Goal: Understand process/instructions

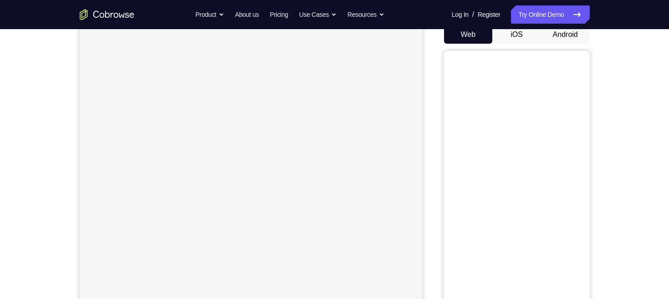
scroll to position [74, 0]
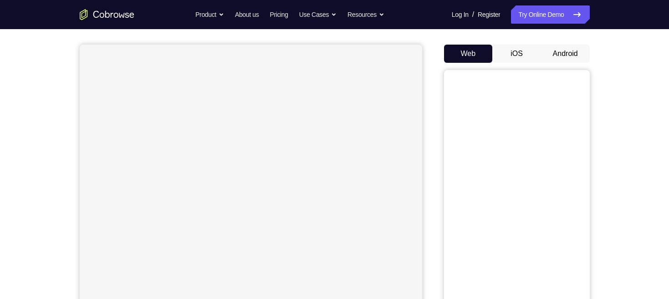
click at [563, 61] on button "Android" at bounding box center [565, 54] width 49 height 18
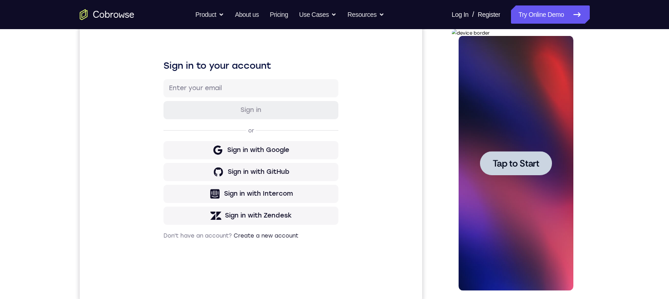
scroll to position [0, 0]
click at [528, 162] on span "Tap to Start" at bounding box center [515, 163] width 46 height 9
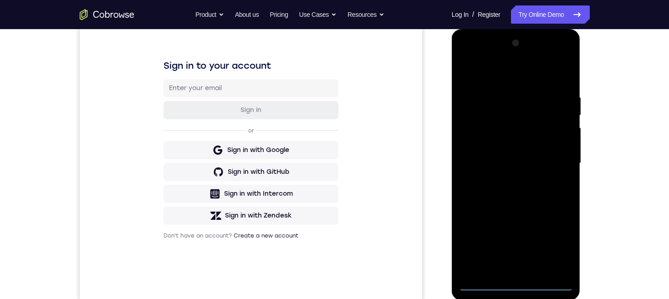
click at [513, 282] on div at bounding box center [515, 163] width 115 height 255
click at [560, 248] on div at bounding box center [515, 163] width 115 height 255
click at [518, 76] on div at bounding box center [515, 163] width 115 height 255
click at [551, 165] on div at bounding box center [515, 163] width 115 height 255
click at [506, 265] on div at bounding box center [515, 163] width 115 height 255
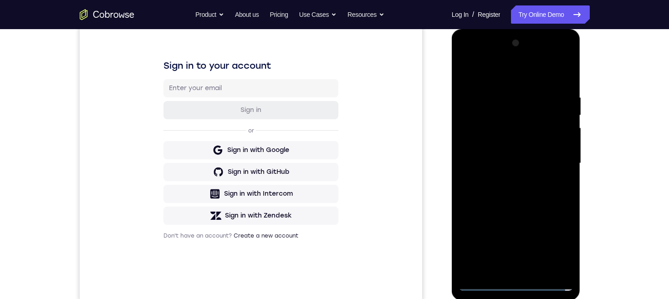
click at [506, 269] on div at bounding box center [515, 163] width 115 height 255
click at [524, 152] on div at bounding box center [515, 163] width 115 height 255
click at [501, 144] on div at bounding box center [515, 163] width 115 height 255
click at [514, 167] on div at bounding box center [515, 163] width 115 height 255
click at [541, 194] on div at bounding box center [515, 163] width 115 height 255
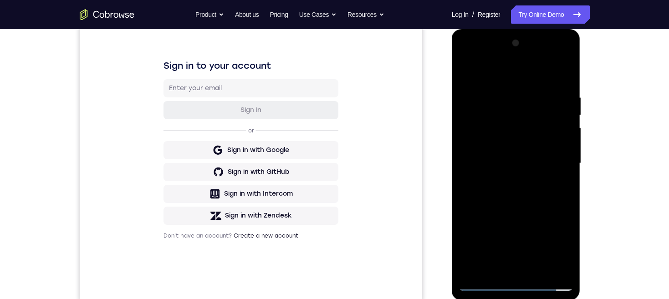
click at [542, 192] on div at bounding box center [515, 163] width 115 height 255
click at [539, 183] on div at bounding box center [515, 163] width 115 height 255
click at [538, 269] on div at bounding box center [515, 163] width 115 height 255
click at [538, 211] on div at bounding box center [515, 163] width 115 height 255
click at [529, 141] on div at bounding box center [515, 163] width 115 height 255
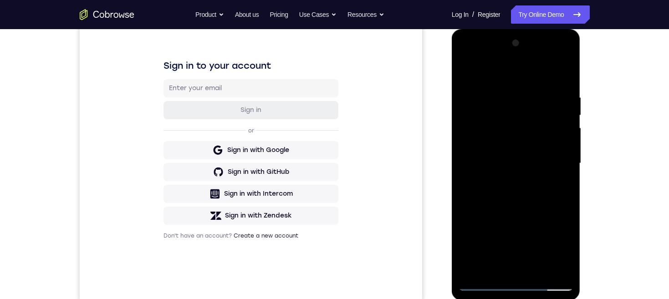
click at [495, 246] on div at bounding box center [515, 163] width 115 height 255
click at [484, 248] on div at bounding box center [515, 163] width 115 height 255
click at [505, 249] on div at bounding box center [515, 163] width 115 height 255
click at [559, 186] on div at bounding box center [515, 163] width 115 height 255
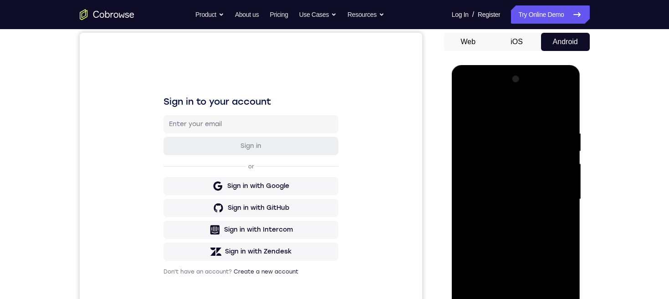
click at [462, 113] on div at bounding box center [515, 199] width 115 height 255
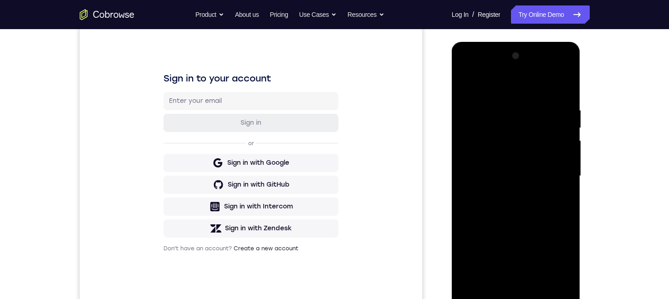
scroll to position [111, 0]
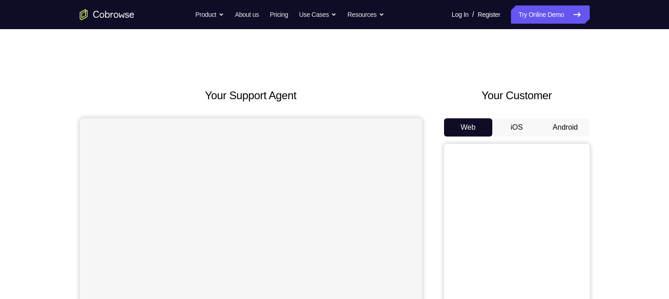
click at [573, 87] on div "Your Customer Web iOS Android" at bounding box center [517, 255] width 146 height 336
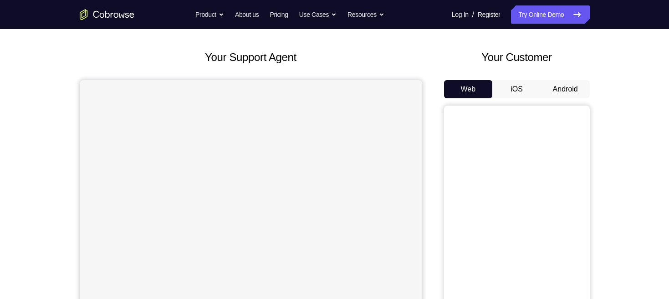
click at [571, 89] on button "Android" at bounding box center [565, 89] width 49 height 18
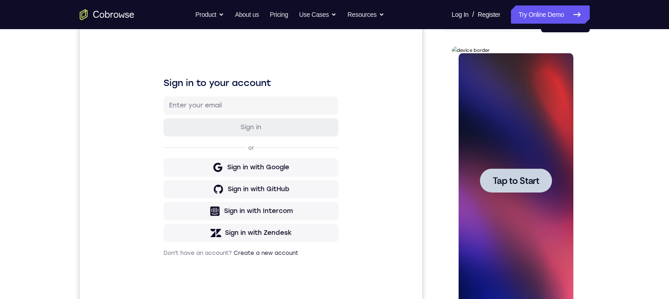
click at [514, 179] on span "Tap to Start" at bounding box center [515, 180] width 46 height 9
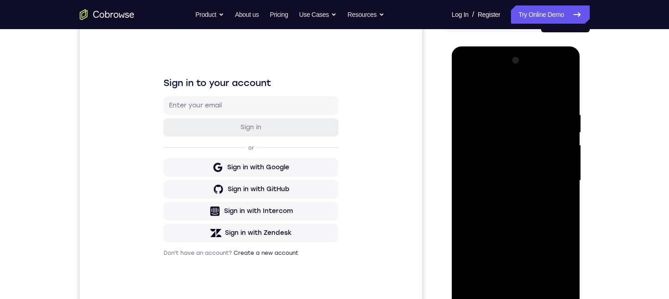
scroll to position [152, 0]
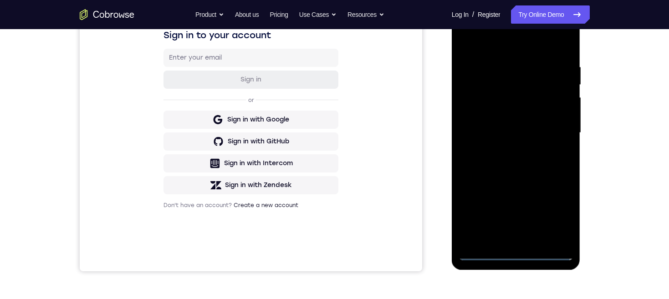
click at [513, 250] on div at bounding box center [515, 132] width 115 height 255
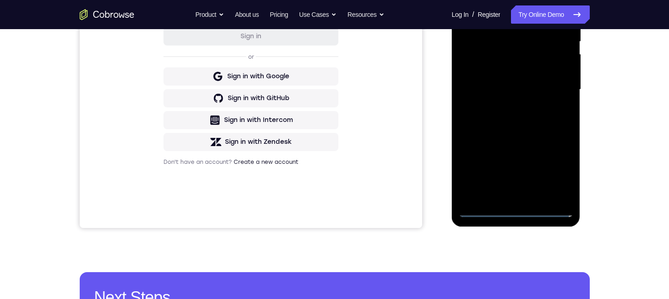
click at [517, 209] on div at bounding box center [515, 89] width 115 height 255
click at [517, 211] on div at bounding box center [515, 89] width 115 height 255
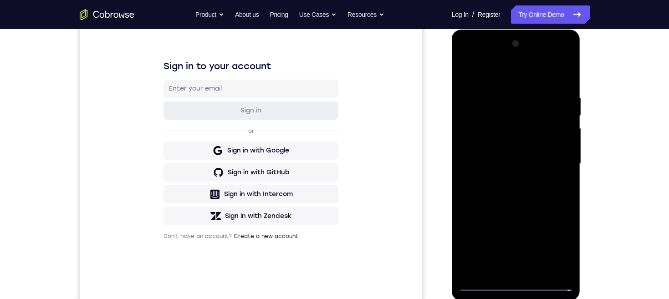
scroll to position [180, 0]
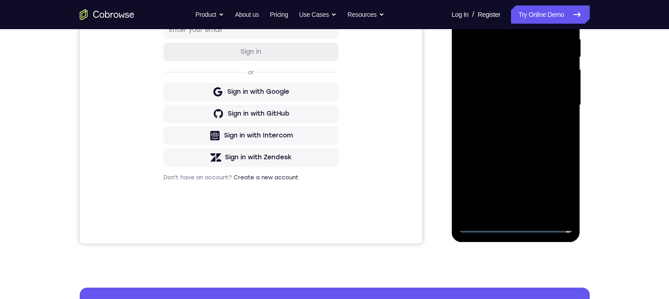
click at [556, 186] on div at bounding box center [515, 105] width 115 height 255
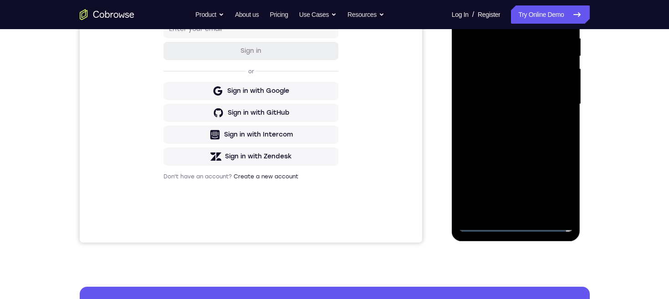
scroll to position [122, 0]
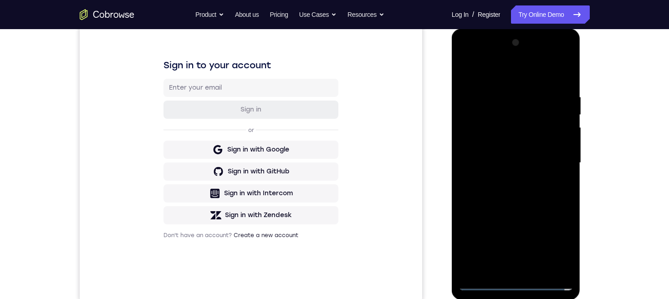
click at [520, 79] on div at bounding box center [515, 163] width 115 height 255
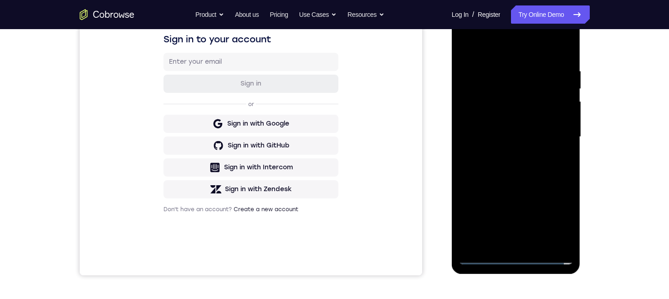
click at [556, 136] on div at bounding box center [515, 137] width 115 height 255
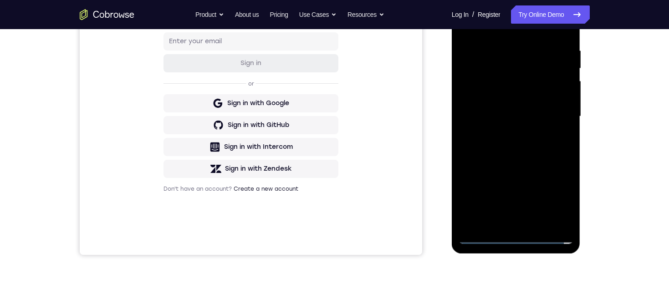
scroll to position [165, 0]
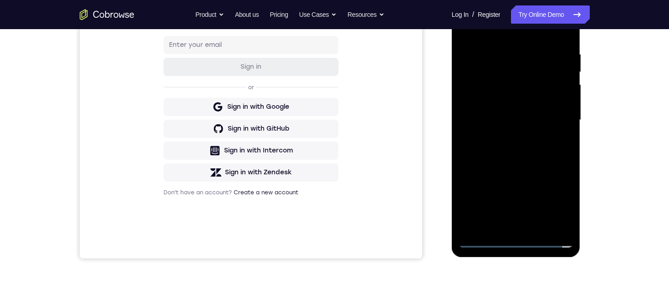
click at [507, 138] on div at bounding box center [515, 120] width 115 height 255
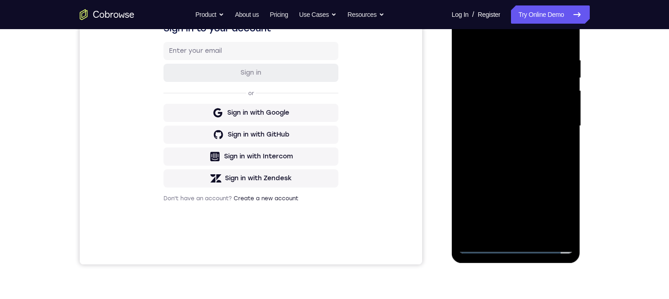
click at [527, 117] on div at bounding box center [515, 126] width 115 height 255
click at [533, 109] on div at bounding box center [515, 126] width 115 height 255
click at [545, 128] on div at bounding box center [515, 126] width 115 height 255
click at [535, 155] on div at bounding box center [515, 126] width 115 height 255
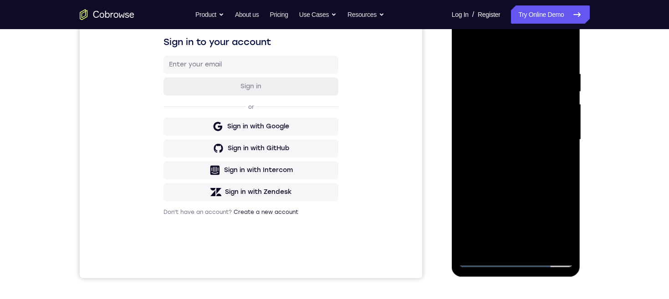
scroll to position [175, 0]
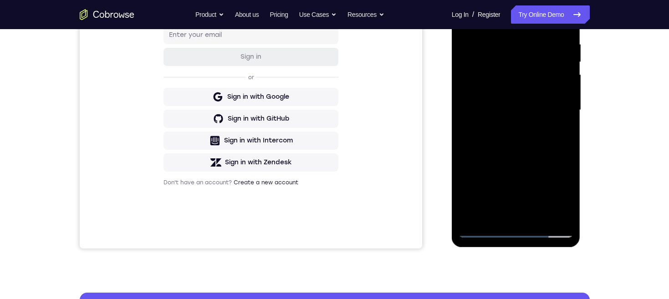
click at [539, 130] on div at bounding box center [515, 110] width 115 height 255
click at [566, 132] on div at bounding box center [515, 110] width 115 height 255
click at [568, 132] on div at bounding box center [515, 110] width 115 height 255
click at [524, 131] on div at bounding box center [515, 110] width 115 height 255
click at [521, 132] on div at bounding box center [515, 110] width 115 height 255
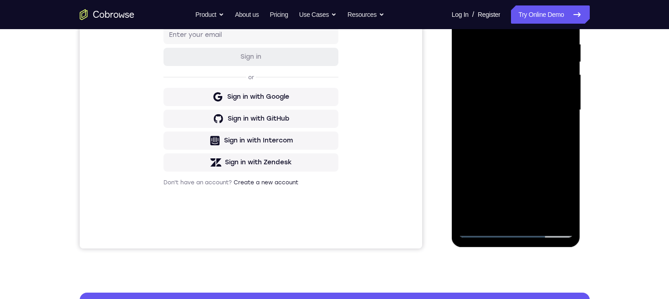
click at [501, 40] on div at bounding box center [515, 110] width 115 height 255
click at [554, 214] on div at bounding box center [515, 110] width 115 height 255
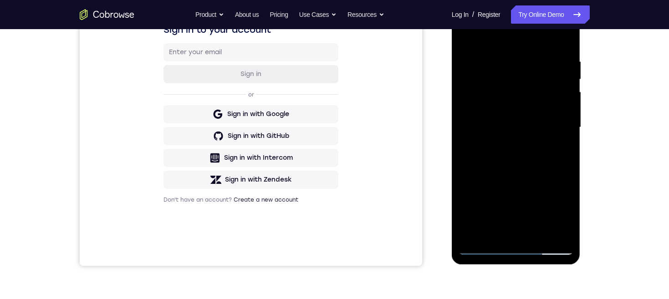
click at [553, 40] on div at bounding box center [515, 127] width 115 height 255
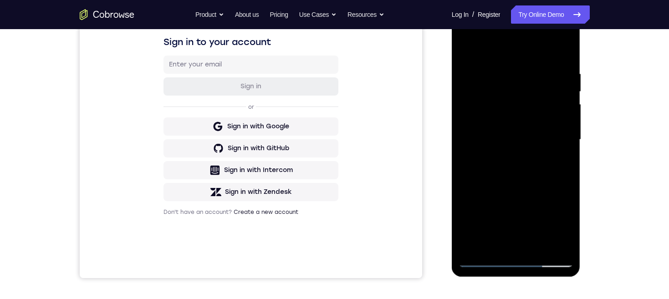
scroll to position [139, 0]
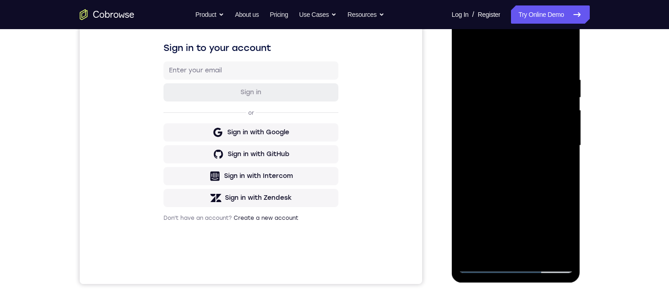
click at [553, 105] on div at bounding box center [515, 145] width 115 height 255
click at [560, 158] on div at bounding box center [515, 146] width 115 height 255
click at [565, 136] on div at bounding box center [515, 146] width 115 height 255
click at [560, 152] on div at bounding box center [515, 146] width 115 height 255
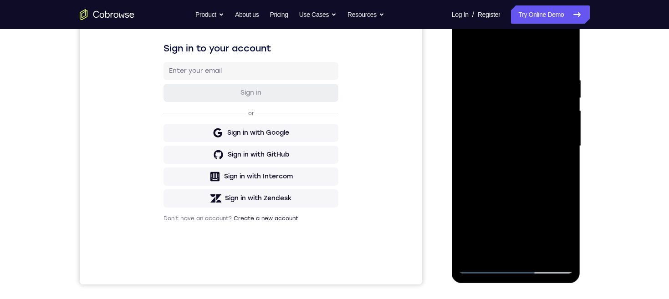
click at [560, 113] on div at bounding box center [515, 146] width 115 height 255
click at [557, 123] on div at bounding box center [515, 146] width 115 height 255
click at [560, 122] on div at bounding box center [515, 146] width 115 height 255
click at [463, 149] on div at bounding box center [515, 146] width 115 height 255
click at [553, 116] on div at bounding box center [515, 146] width 115 height 255
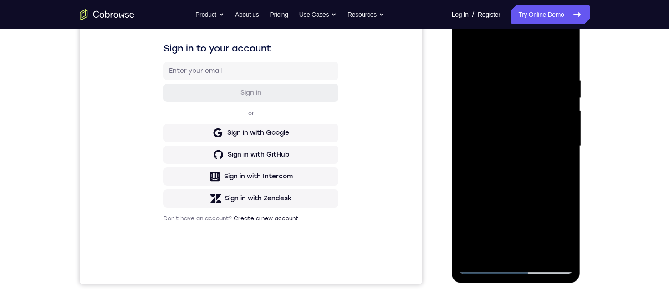
click at [556, 161] on div at bounding box center [515, 146] width 115 height 255
click at [558, 145] on div at bounding box center [515, 146] width 115 height 255
click at [563, 134] on div at bounding box center [515, 146] width 115 height 255
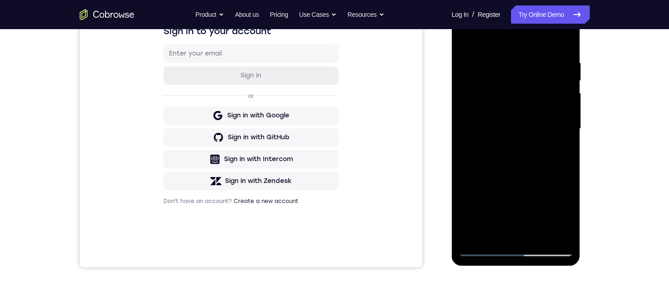
scroll to position [148, 0]
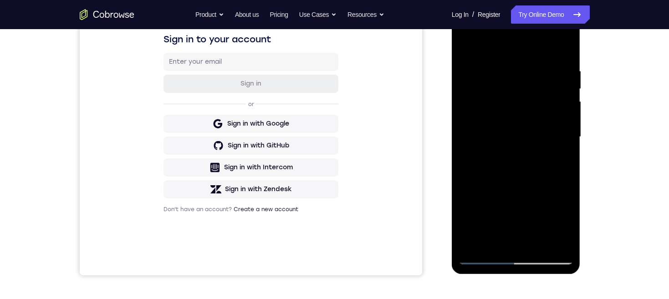
click at [558, 127] on div at bounding box center [515, 137] width 115 height 255
click at [559, 136] on div at bounding box center [515, 137] width 115 height 255
click at [560, 131] on div at bounding box center [515, 137] width 115 height 255
click at [563, 131] on div at bounding box center [515, 137] width 115 height 255
click at [562, 127] on div at bounding box center [515, 137] width 115 height 255
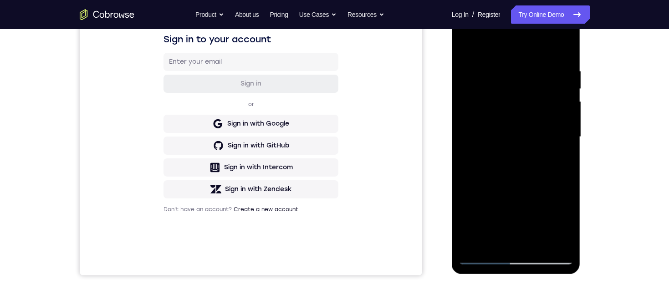
click at [565, 135] on div at bounding box center [515, 137] width 115 height 255
click at [560, 108] on div at bounding box center [515, 137] width 115 height 255
click at [565, 104] on div at bounding box center [515, 137] width 115 height 255
click at [550, 241] on div at bounding box center [515, 137] width 115 height 255
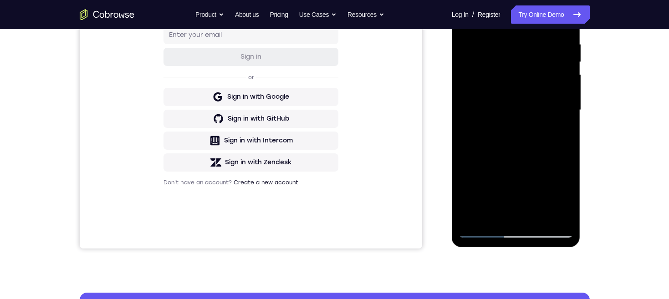
click at [551, 214] on div at bounding box center [515, 110] width 115 height 255
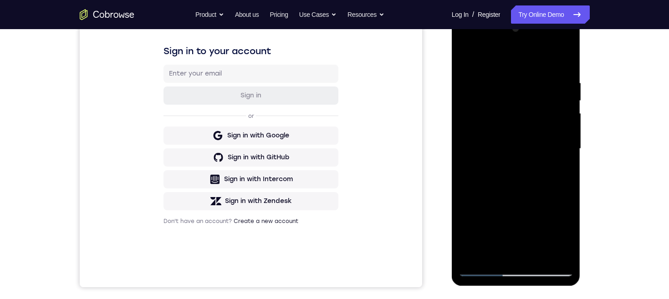
click at [560, 61] on div at bounding box center [515, 148] width 115 height 255
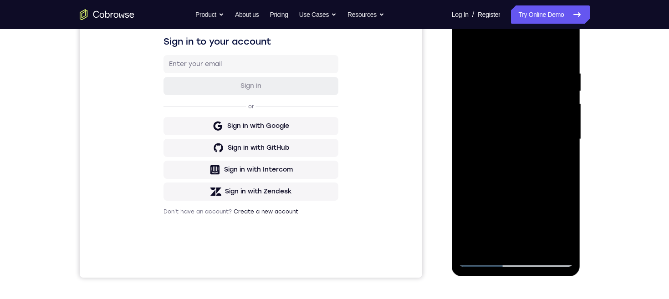
scroll to position [160, 0]
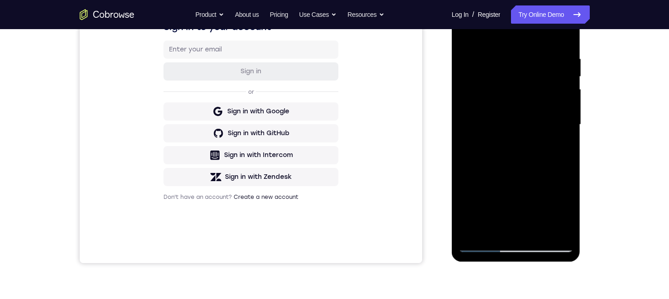
click at [550, 230] on div at bounding box center [515, 124] width 115 height 255
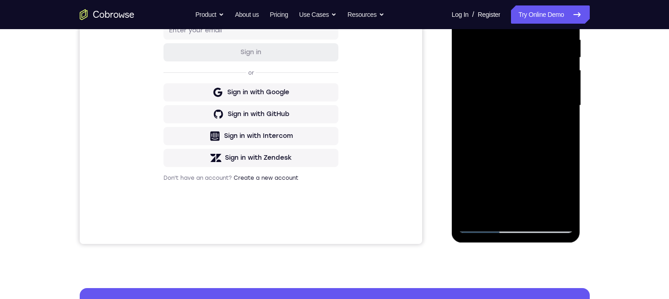
scroll to position [147, 0]
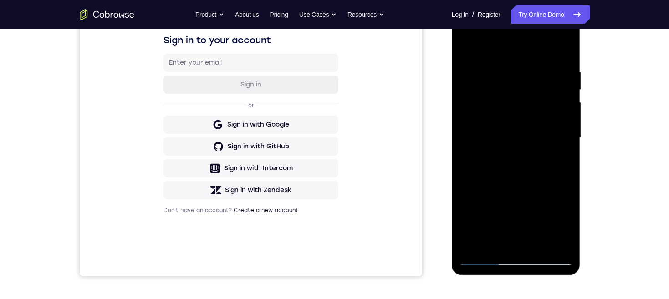
click at [559, 54] on div at bounding box center [515, 137] width 115 height 255
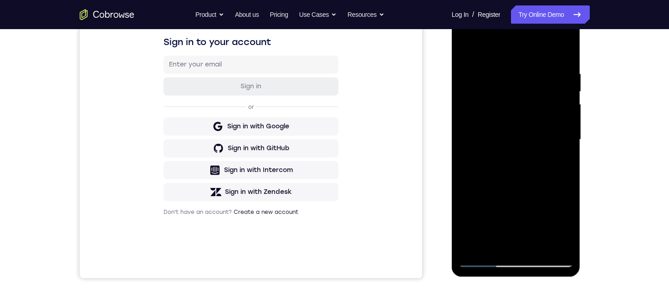
click at [559, 54] on div at bounding box center [515, 139] width 115 height 255
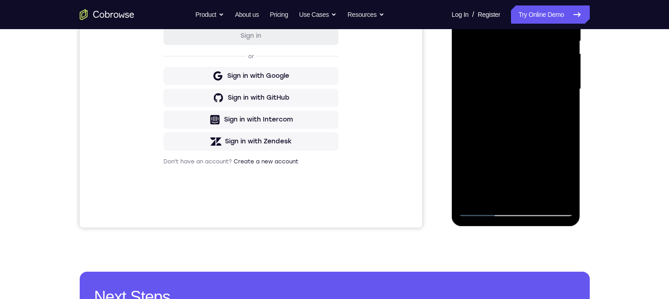
click at [539, 196] on div at bounding box center [515, 89] width 115 height 255
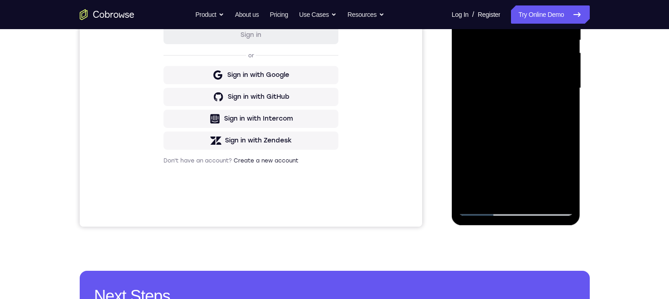
click at [539, 195] on div at bounding box center [515, 88] width 115 height 255
click at [550, 162] on div at bounding box center [515, 88] width 115 height 255
click at [467, 119] on div at bounding box center [515, 88] width 115 height 255
click at [484, 208] on div at bounding box center [515, 88] width 115 height 255
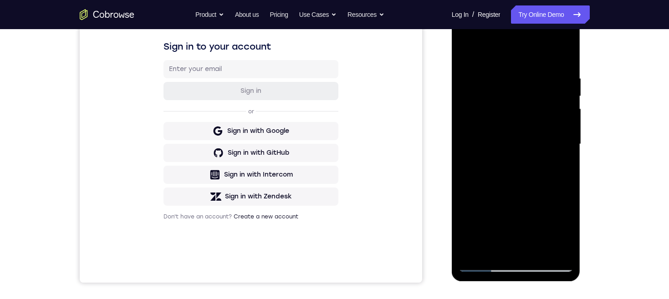
scroll to position [182, 0]
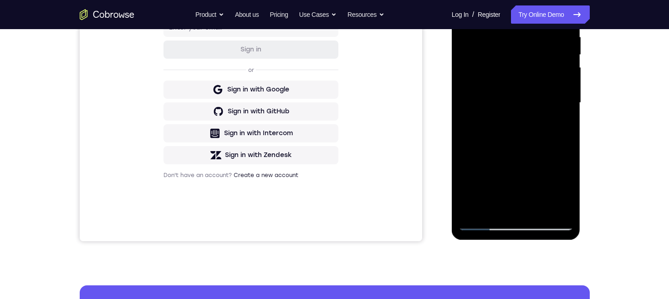
click at [538, 209] on div at bounding box center [515, 102] width 115 height 255
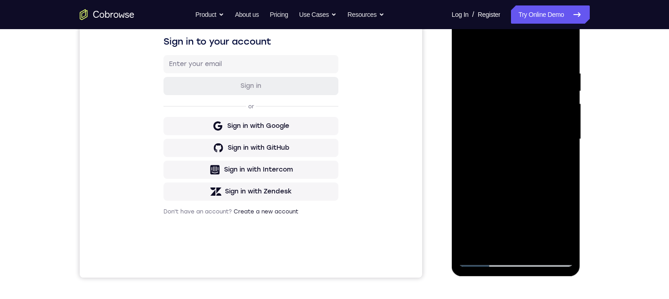
scroll to position [141, 0]
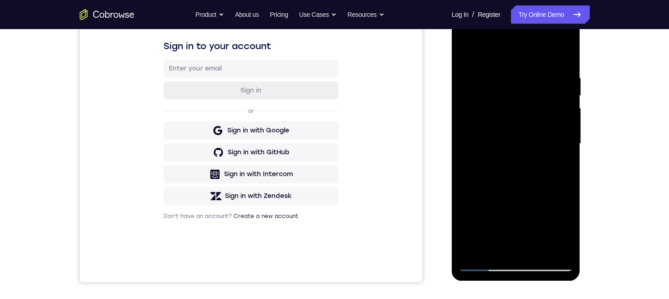
click at [533, 194] on div at bounding box center [515, 143] width 115 height 255
click at [536, 136] on div at bounding box center [515, 143] width 115 height 255
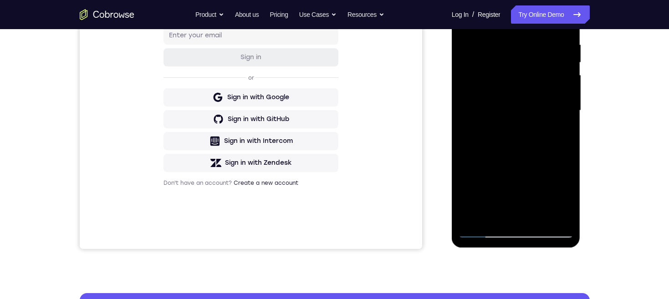
scroll to position [182, 0]
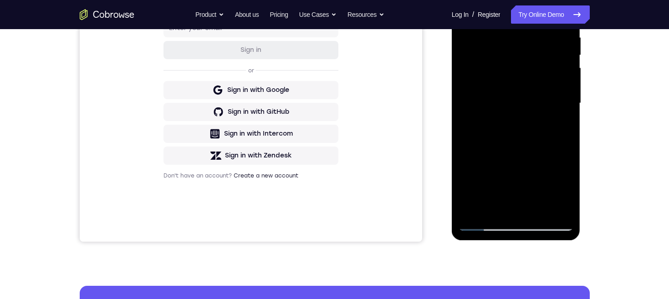
click at [512, 207] on div at bounding box center [515, 103] width 115 height 255
click at [531, 108] on div at bounding box center [515, 103] width 115 height 255
click at [557, 188] on div at bounding box center [515, 103] width 115 height 255
click at [558, 129] on div at bounding box center [515, 103] width 115 height 255
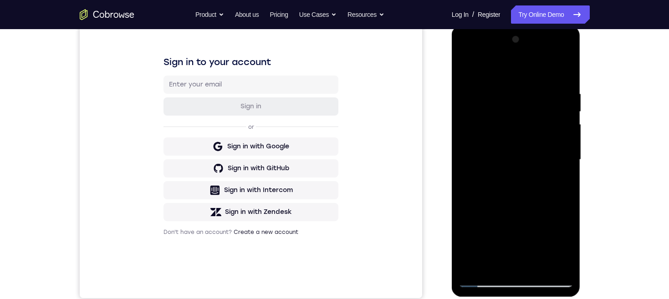
click at [465, 68] on div at bounding box center [515, 159] width 115 height 255
click at [526, 153] on div at bounding box center [515, 160] width 115 height 255
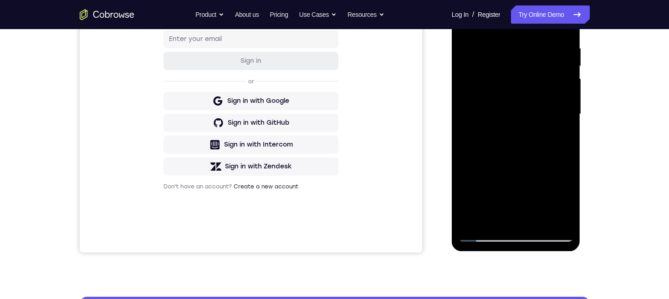
scroll to position [175, 0]
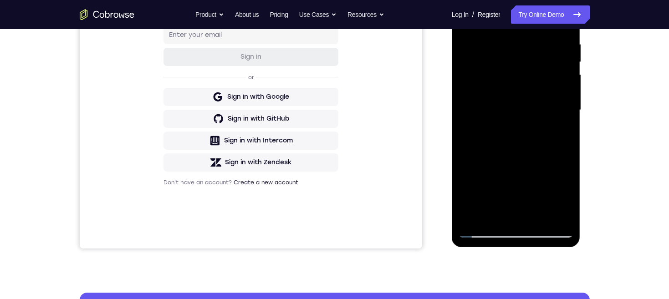
click at [511, 211] on div at bounding box center [515, 110] width 115 height 255
click at [496, 211] on div at bounding box center [515, 110] width 115 height 255
click at [527, 162] on div at bounding box center [515, 110] width 115 height 255
click at [528, 161] on div at bounding box center [515, 110] width 115 height 255
click at [559, 126] on div at bounding box center [515, 110] width 115 height 255
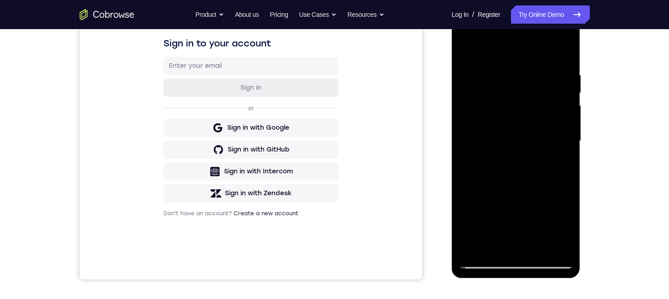
scroll to position [116, 0]
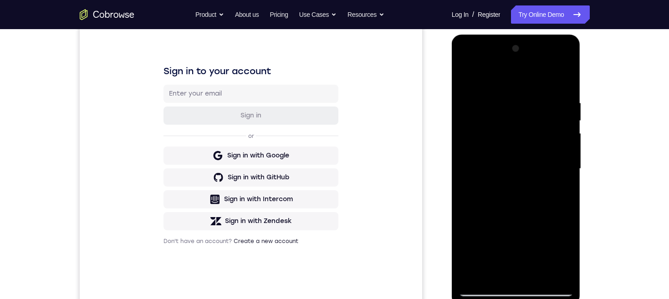
click at [518, 210] on div at bounding box center [515, 168] width 115 height 255
click at [560, 193] on div at bounding box center [515, 168] width 115 height 255
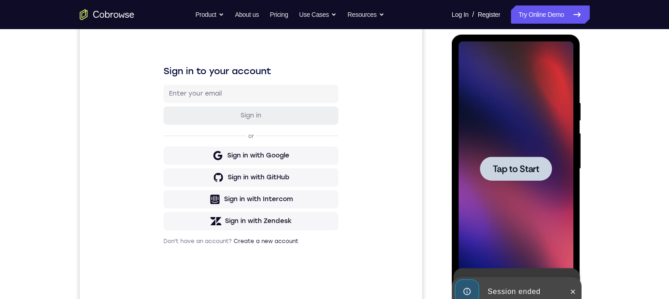
scroll to position [185, 0]
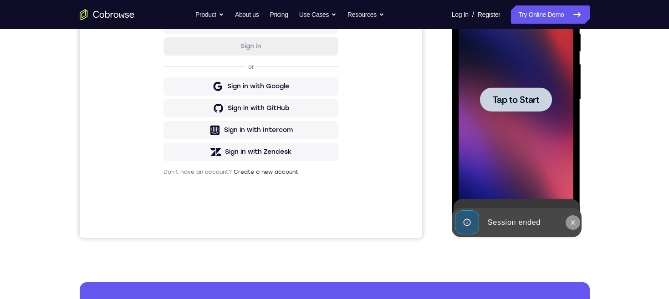
click at [574, 220] on icon at bounding box center [573, 222] width 4 height 4
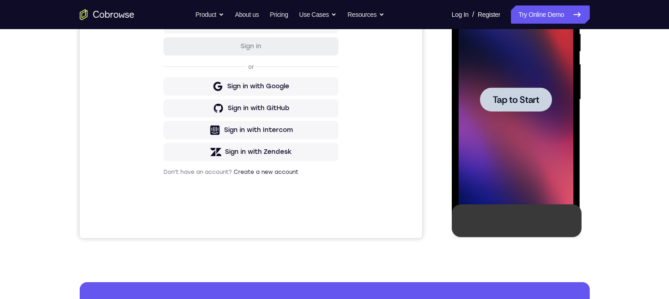
click at [528, 102] on span "Tap to Start" at bounding box center [515, 99] width 46 height 9
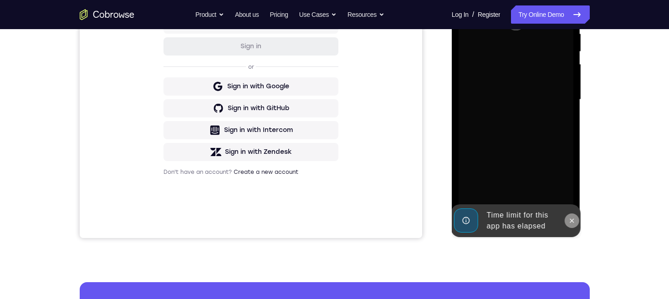
click at [571, 220] on icon at bounding box center [571, 220] width 7 height 7
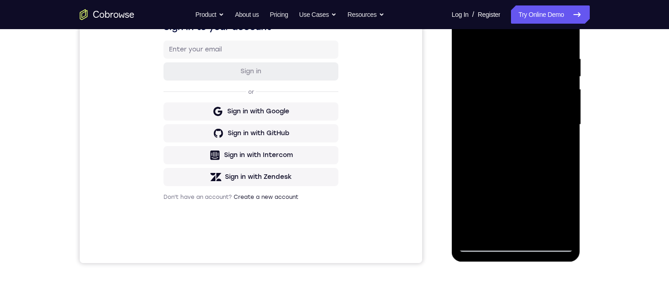
scroll to position [200, 0]
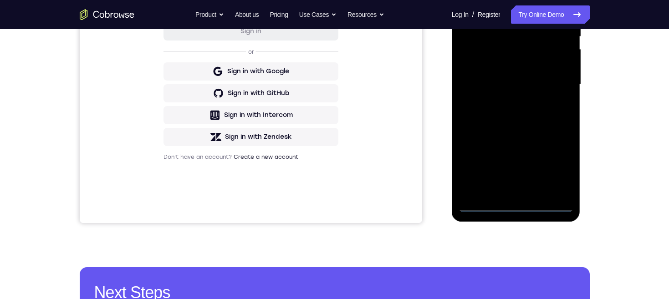
click at [516, 209] on div at bounding box center [515, 84] width 115 height 255
click at [557, 168] on div at bounding box center [515, 84] width 115 height 255
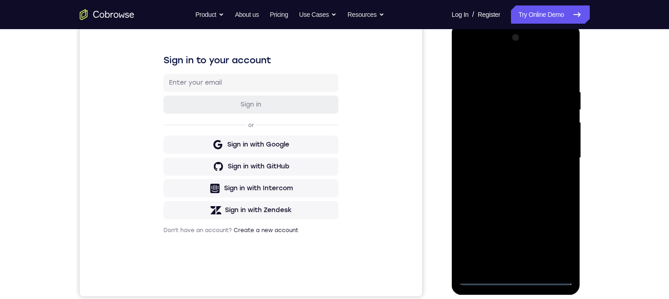
click at [529, 70] on div at bounding box center [515, 157] width 115 height 255
click at [551, 152] on div at bounding box center [515, 157] width 115 height 255
click at [508, 173] on div at bounding box center [515, 157] width 115 height 255
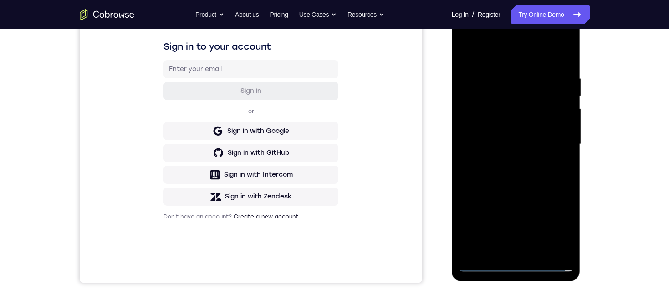
click at [546, 134] on div at bounding box center [515, 144] width 115 height 255
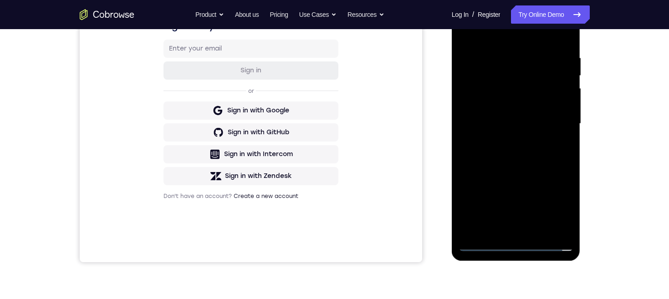
click at [518, 99] on div at bounding box center [515, 123] width 115 height 255
click at [532, 125] on div at bounding box center [515, 123] width 115 height 255
click at [526, 155] on div at bounding box center [515, 123] width 115 height 255
click at [524, 150] on div at bounding box center [515, 123] width 115 height 255
click at [534, 145] on div at bounding box center [515, 123] width 115 height 255
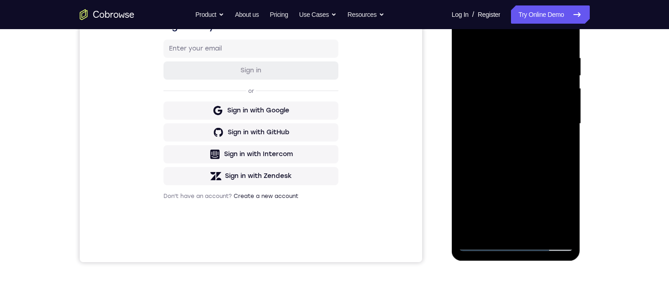
click at [527, 145] on div at bounding box center [515, 123] width 115 height 255
click at [543, 145] on div at bounding box center [515, 123] width 115 height 255
click at [540, 160] on div at bounding box center [515, 123] width 115 height 255
click at [566, 45] on div at bounding box center [515, 123] width 115 height 255
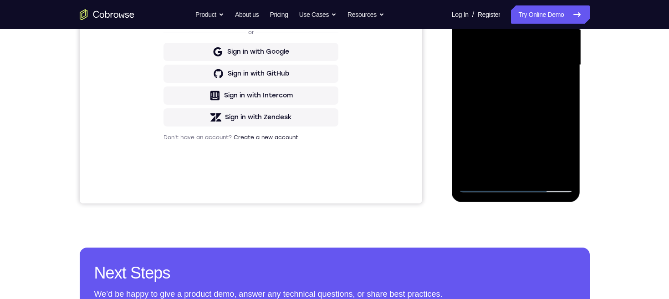
scroll to position [162, 0]
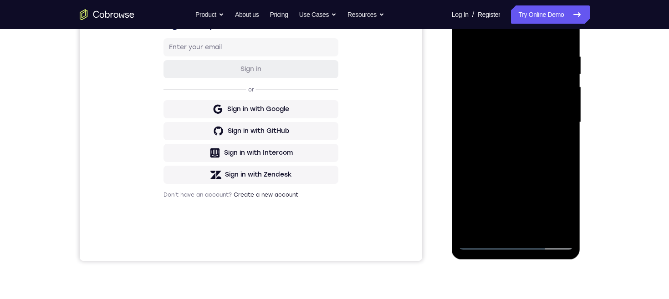
click at [562, 38] on div at bounding box center [515, 122] width 115 height 255
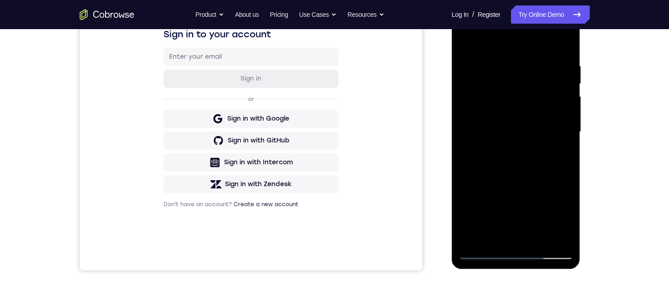
click at [563, 42] on div at bounding box center [515, 132] width 115 height 255
click at [561, 45] on div at bounding box center [515, 132] width 115 height 255
click at [565, 44] on div at bounding box center [515, 132] width 115 height 255
click at [567, 41] on div at bounding box center [515, 132] width 115 height 255
click at [565, 45] on div at bounding box center [515, 132] width 115 height 255
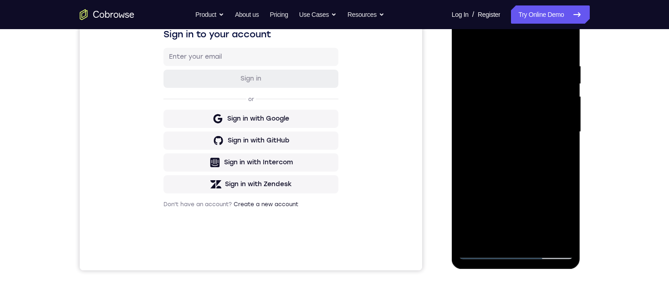
click at [566, 44] on div at bounding box center [515, 132] width 115 height 255
click at [566, 45] on div at bounding box center [515, 132] width 115 height 255
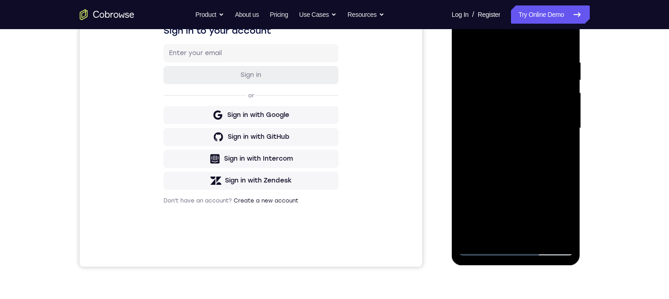
scroll to position [149, 0]
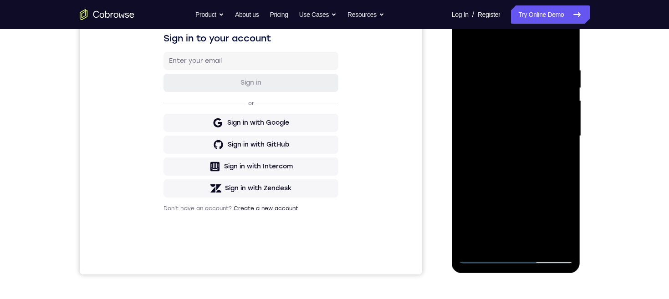
click at [467, 44] on div at bounding box center [515, 136] width 115 height 255
click at [501, 61] on div at bounding box center [515, 136] width 115 height 255
click at [560, 213] on div at bounding box center [515, 136] width 115 height 255
click at [557, 209] on div at bounding box center [515, 136] width 115 height 255
click at [565, 147] on div at bounding box center [515, 136] width 115 height 255
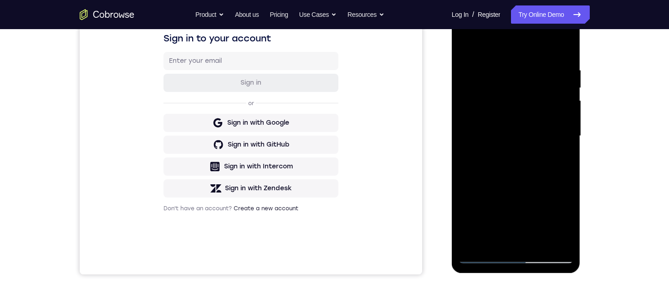
click at [558, 50] on div at bounding box center [515, 136] width 115 height 255
click at [560, 49] on div at bounding box center [515, 136] width 115 height 255
click at [566, 117] on div at bounding box center [515, 136] width 115 height 255
click at [567, 116] on div at bounding box center [515, 136] width 115 height 255
click at [566, 116] on div at bounding box center [515, 136] width 115 height 255
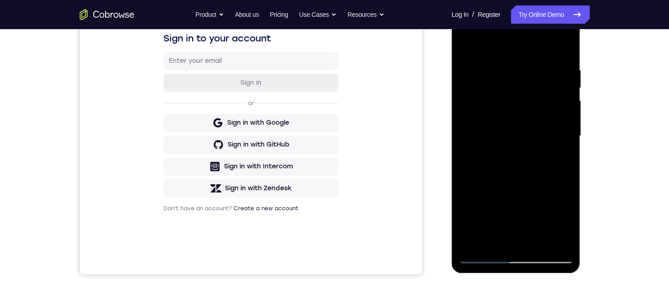
click at [564, 117] on div at bounding box center [515, 136] width 115 height 255
click at [564, 119] on div at bounding box center [515, 136] width 115 height 255
click at [566, 115] on div at bounding box center [515, 136] width 115 height 255
click at [568, 115] on div at bounding box center [515, 136] width 115 height 255
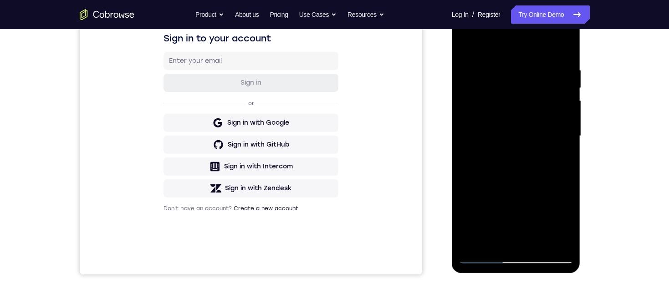
click at [565, 115] on div at bounding box center [515, 136] width 115 height 255
click at [462, 116] on div at bounding box center [515, 136] width 115 height 255
click at [463, 117] on div at bounding box center [515, 136] width 115 height 255
click at [568, 114] on div at bounding box center [515, 136] width 115 height 255
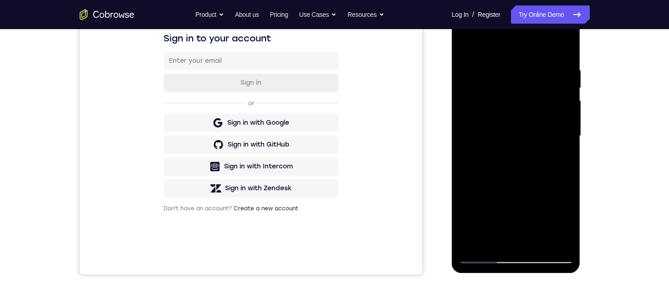
click at [568, 115] on div at bounding box center [515, 136] width 115 height 255
click at [568, 117] on div at bounding box center [515, 136] width 115 height 255
click at [567, 114] on div at bounding box center [515, 136] width 115 height 255
click at [569, 115] on div at bounding box center [515, 136] width 115 height 255
click at [462, 117] on div at bounding box center [515, 136] width 115 height 255
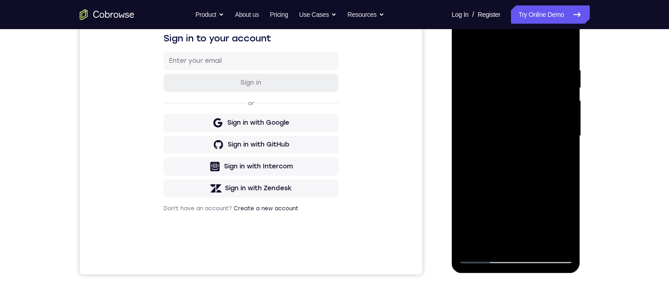
click at [567, 115] on div at bounding box center [515, 136] width 115 height 255
click at [568, 115] on div at bounding box center [515, 136] width 115 height 255
click at [568, 114] on div at bounding box center [515, 136] width 115 height 255
click at [567, 115] on div at bounding box center [515, 136] width 115 height 255
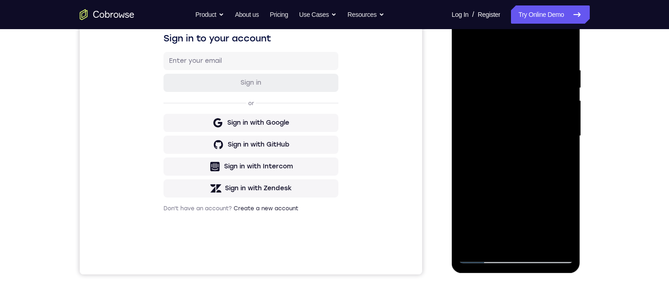
scroll to position [195, 0]
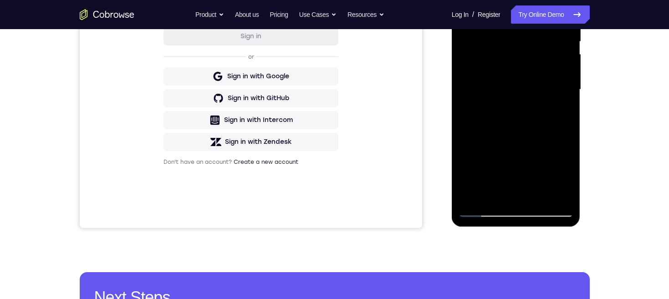
click at [465, 152] on div at bounding box center [515, 89] width 115 height 255
click at [567, 187] on div at bounding box center [515, 89] width 115 height 255
click at [466, 178] on div at bounding box center [515, 89] width 115 height 255
click at [467, 99] on div at bounding box center [515, 89] width 115 height 255
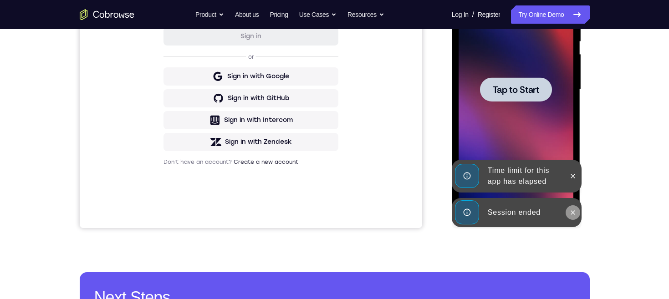
click at [572, 213] on icon at bounding box center [573, 212] width 4 height 4
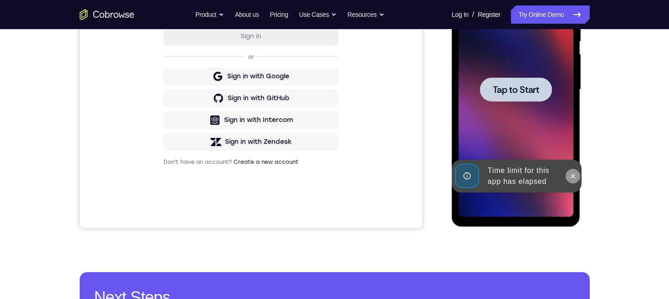
click at [571, 178] on icon at bounding box center [573, 176] width 4 height 4
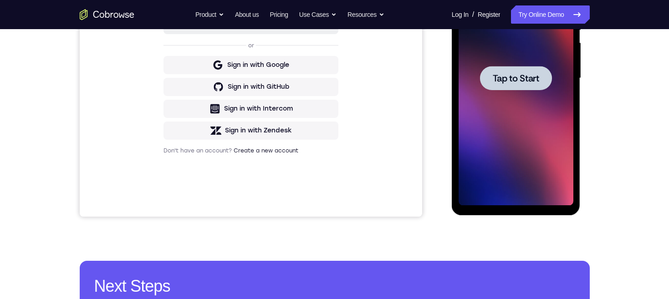
click at [524, 83] on span "Tap to Start" at bounding box center [515, 78] width 46 height 9
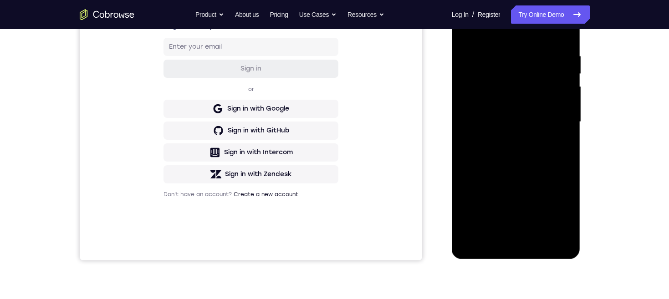
scroll to position [182, 0]
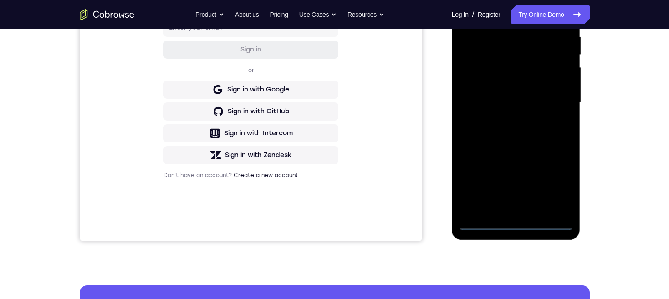
click at [517, 225] on div at bounding box center [515, 102] width 115 height 255
click at [557, 182] on div at bounding box center [515, 102] width 115 height 255
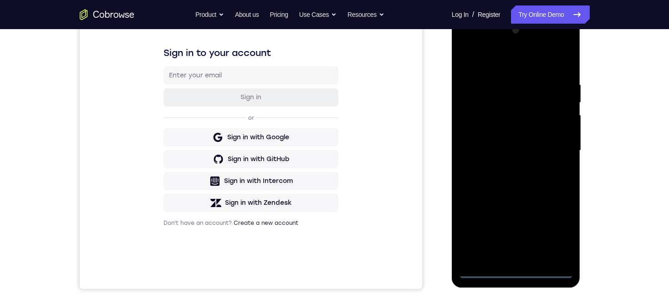
scroll to position [149, 0]
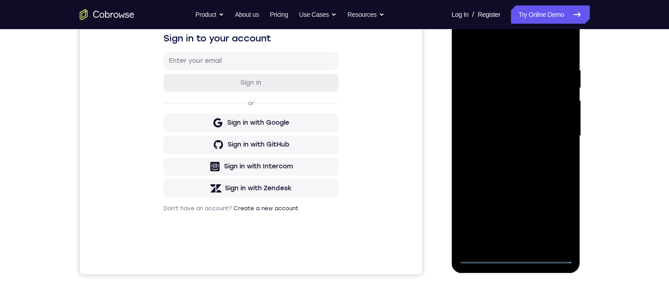
click at [526, 49] on div at bounding box center [515, 136] width 115 height 255
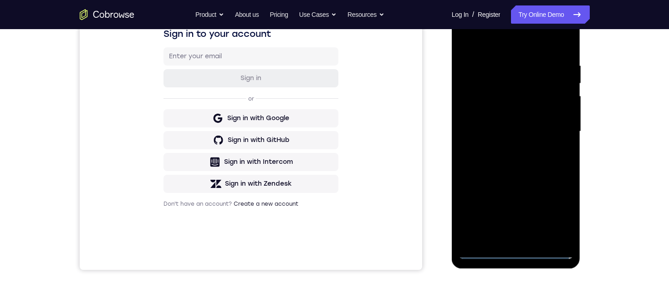
scroll to position [213, 0]
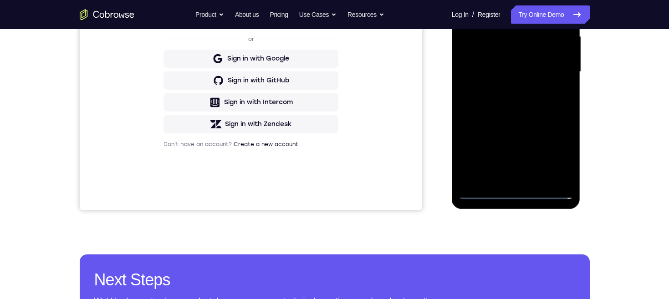
click at [516, 192] on div at bounding box center [515, 71] width 115 height 255
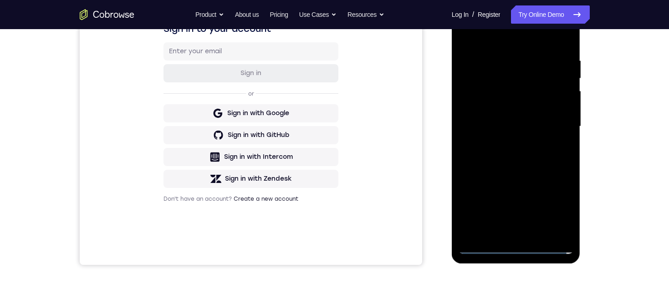
click at [477, 116] on div at bounding box center [515, 126] width 115 height 255
click at [535, 132] on div at bounding box center [515, 127] width 115 height 255
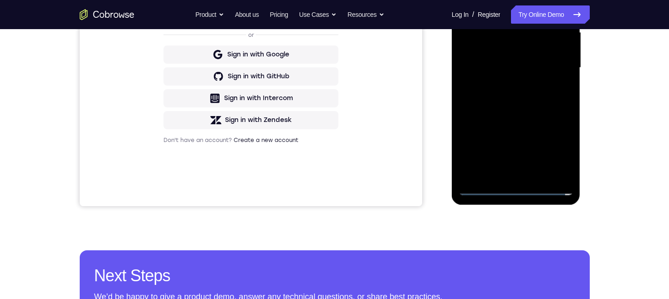
click at [525, 168] on div at bounding box center [515, 67] width 115 height 255
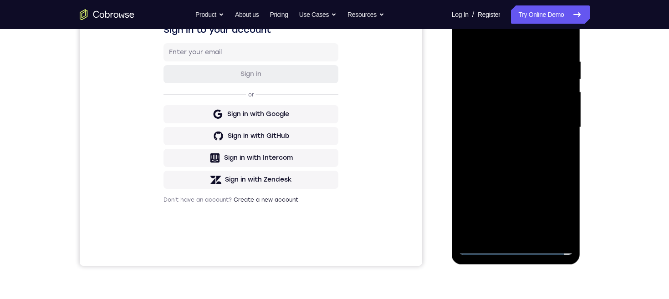
click at [525, 88] on div at bounding box center [515, 127] width 115 height 255
click at [529, 71] on div at bounding box center [515, 127] width 115 height 255
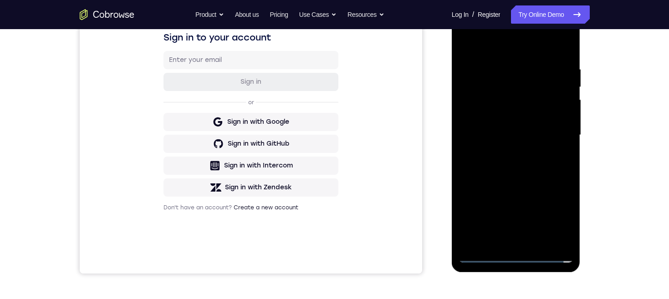
scroll to position [175, 0]
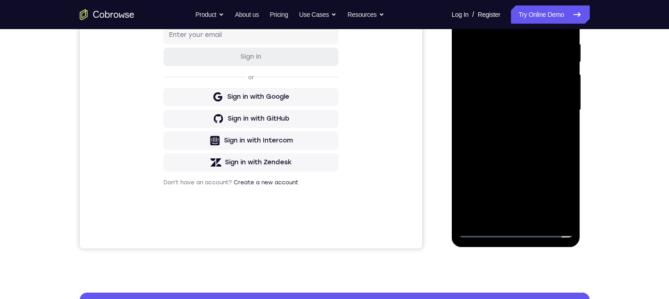
click at [524, 81] on div at bounding box center [515, 110] width 115 height 255
click at [486, 79] on div at bounding box center [515, 110] width 115 height 255
click at [560, 126] on div at bounding box center [515, 110] width 115 height 255
click at [559, 129] on div at bounding box center [515, 110] width 115 height 255
click at [559, 213] on div at bounding box center [515, 110] width 115 height 255
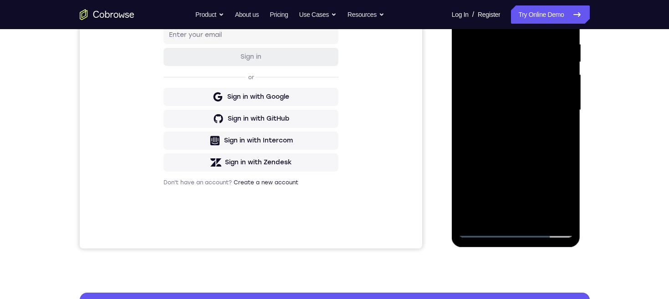
click at [559, 212] on div at bounding box center [515, 110] width 115 height 255
click at [531, 212] on div at bounding box center [515, 110] width 115 height 255
click at [559, 105] on div at bounding box center [515, 110] width 115 height 255
click at [521, 60] on div at bounding box center [515, 110] width 115 height 255
click at [484, 185] on div at bounding box center [515, 110] width 115 height 255
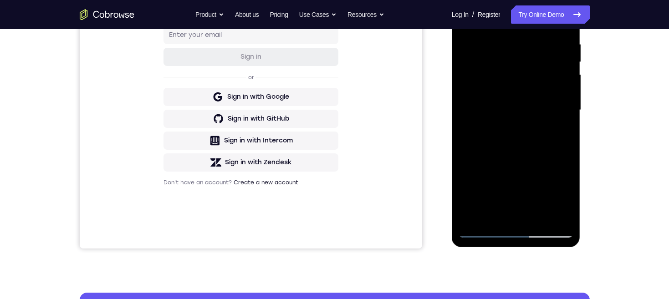
click at [496, 214] on div at bounding box center [515, 110] width 115 height 255
click at [529, 162] on div at bounding box center [515, 110] width 115 height 255
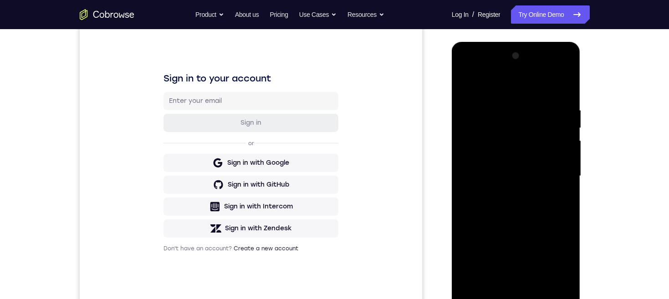
click at [556, 72] on div at bounding box center [515, 176] width 115 height 255
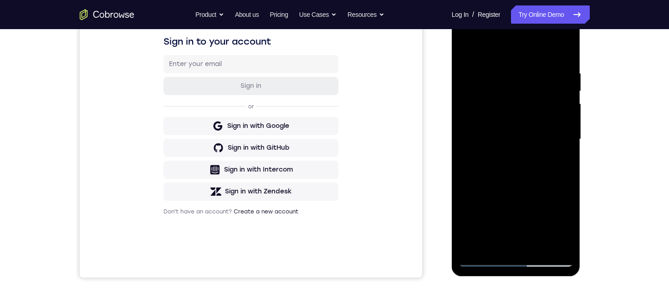
scroll to position [113, 0]
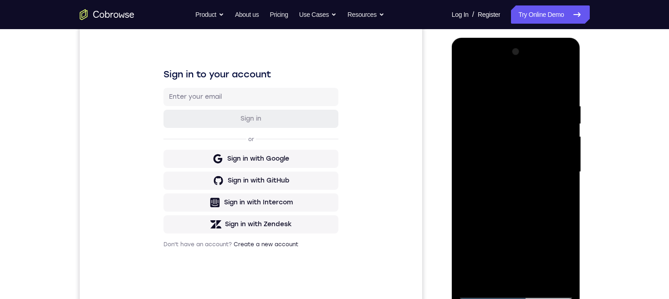
click at [468, 63] on div at bounding box center [515, 172] width 115 height 255
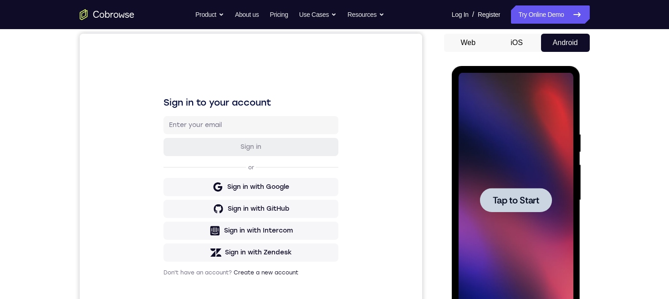
scroll to position [123, 0]
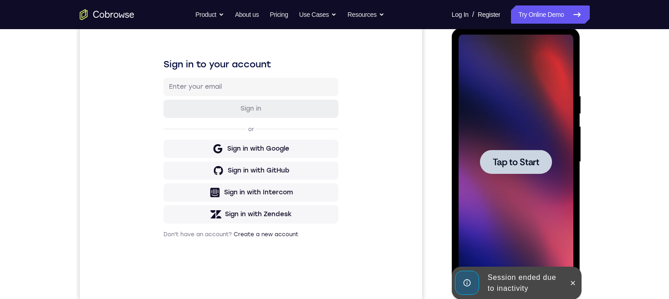
click at [533, 162] on span "Tap to Start" at bounding box center [515, 161] width 46 height 9
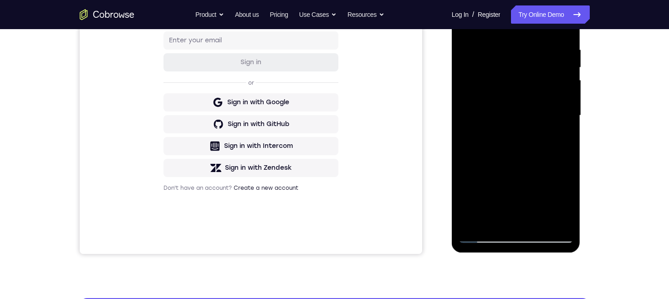
scroll to position [180, 0]
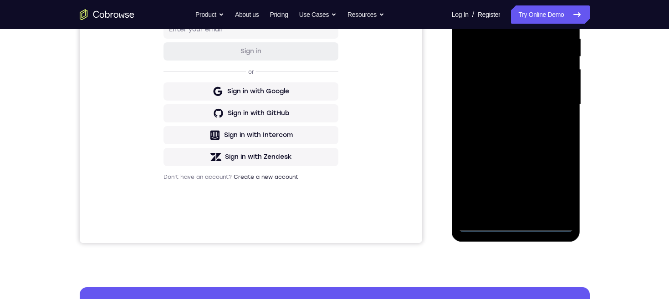
click at [519, 223] on div at bounding box center [515, 104] width 115 height 255
click at [517, 227] on div at bounding box center [515, 104] width 115 height 255
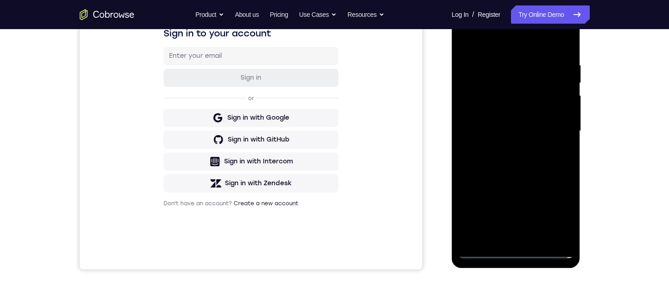
click at [557, 212] on div at bounding box center [515, 131] width 115 height 255
click at [537, 49] on div at bounding box center [515, 131] width 115 height 255
click at [558, 130] on div at bounding box center [515, 131] width 115 height 255
click at [509, 148] on div at bounding box center [515, 131] width 115 height 255
click at [530, 119] on div at bounding box center [515, 131] width 115 height 255
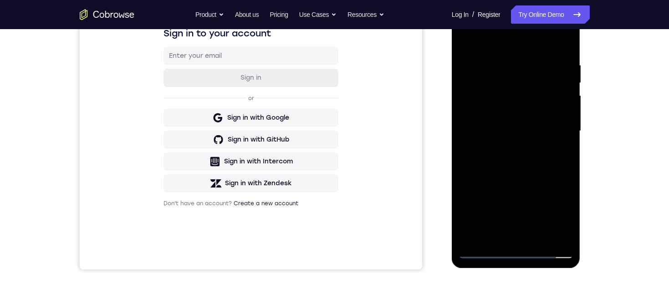
click at [521, 110] on div at bounding box center [515, 131] width 115 height 255
click at [541, 132] on div at bounding box center [515, 131] width 115 height 255
click at [520, 162] on div at bounding box center [515, 131] width 115 height 255
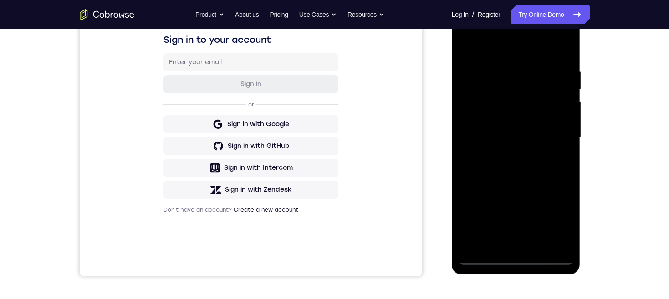
scroll to position [182, 0]
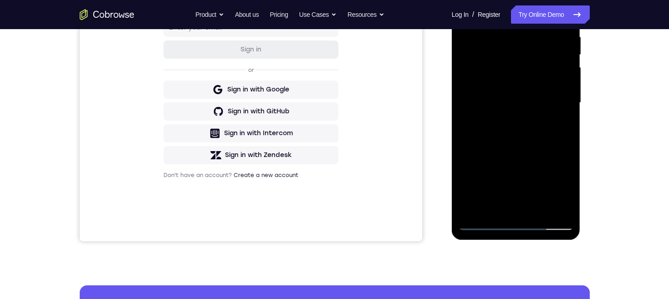
click at [536, 125] on div at bounding box center [515, 102] width 115 height 255
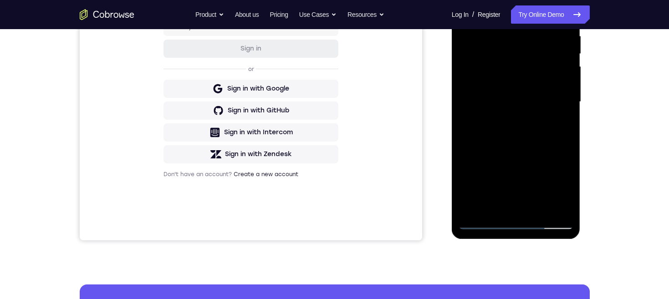
click at [542, 210] on div at bounding box center [515, 102] width 115 height 255
click at [541, 149] on div at bounding box center [515, 102] width 115 height 255
click at [534, 75] on div at bounding box center [515, 102] width 115 height 255
click at [509, 189] on div at bounding box center [515, 102] width 115 height 255
click at [537, 188] on div at bounding box center [515, 102] width 115 height 255
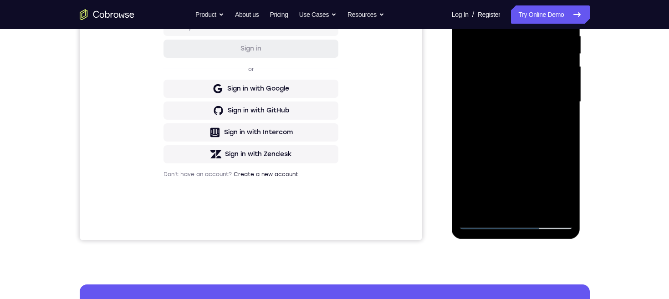
click at [521, 155] on div at bounding box center [515, 102] width 115 height 255
click at [527, 171] on div at bounding box center [515, 102] width 115 height 255
click at [524, 203] on div at bounding box center [515, 102] width 115 height 255
click at [529, 191] on div at bounding box center [515, 102] width 115 height 255
click at [561, 172] on div at bounding box center [515, 102] width 115 height 255
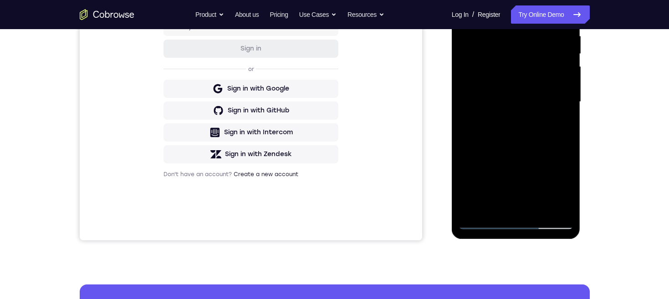
click at [493, 171] on div at bounding box center [515, 102] width 115 height 255
click at [494, 208] on div at bounding box center [515, 102] width 115 height 255
click at [567, 205] on div at bounding box center [515, 102] width 115 height 255
click at [565, 206] on div at bounding box center [515, 102] width 115 height 255
click at [565, 209] on div at bounding box center [515, 102] width 115 height 255
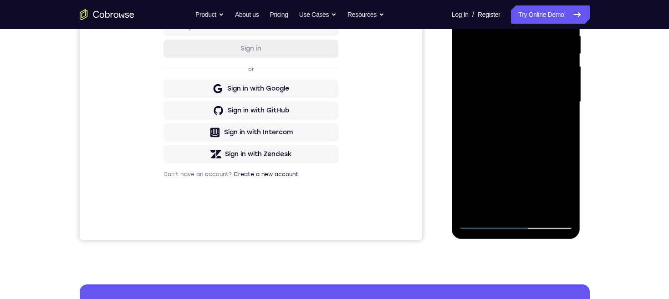
click at [564, 211] on div at bounding box center [515, 102] width 115 height 255
click at [563, 211] on div at bounding box center [515, 102] width 115 height 255
click at [563, 210] on div at bounding box center [515, 102] width 115 height 255
click at [468, 210] on div at bounding box center [515, 102] width 115 height 255
click at [469, 206] on div at bounding box center [515, 102] width 115 height 255
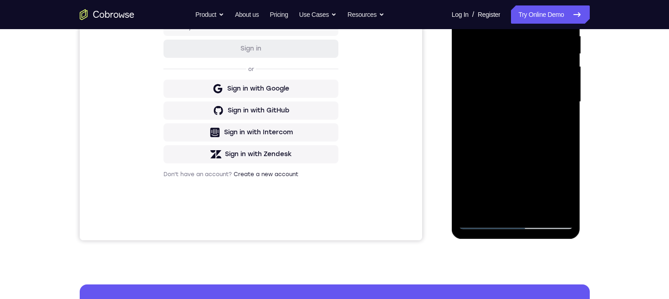
click at [566, 189] on div at bounding box center [515, 102] width 115 height 255
click at [565, 190] on div at bounding box center [515, 102] width 115 height 255
click at [467, 204] on div at bounding box center [515, 102] width 115 height 255
click at [490, 206] on div at bounding box center [515, 102] width 115 height 255
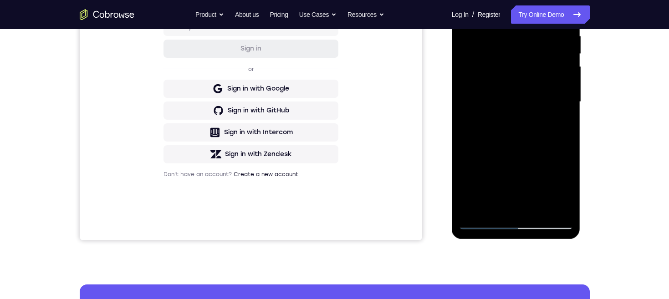
click at [565, 179] on div at bounding box center [515, 102] width 115 height 255
click at [559, 117] on div at bounding box center [515, 102] width 115 height 255
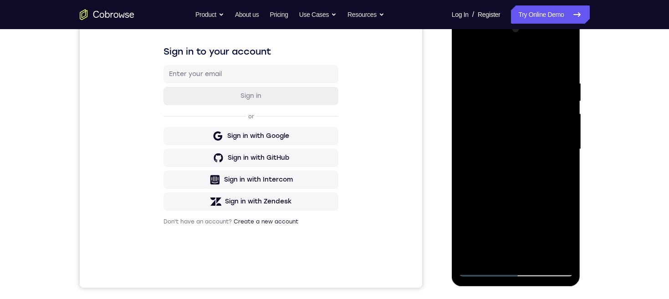
scroll to position [127, 0]
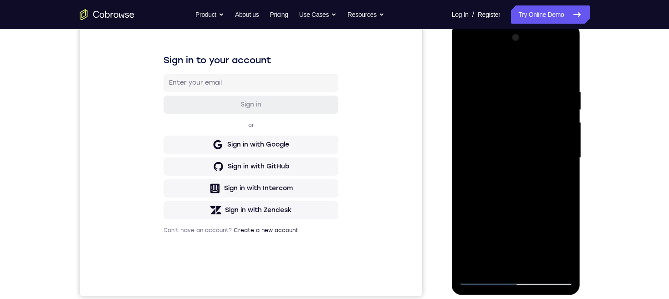
click at [465, 66] on div at bounding box center [515, 157] width 115 height 255
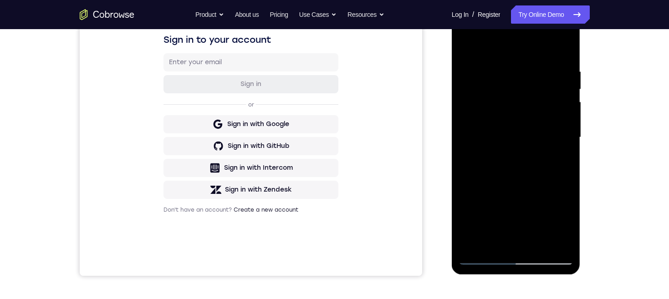
click at [502, 91] on div at bounding box center [515, 137] width 115 height 255
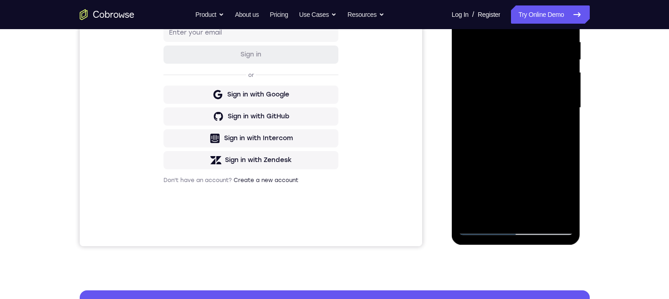
scroll to position [180, 0]
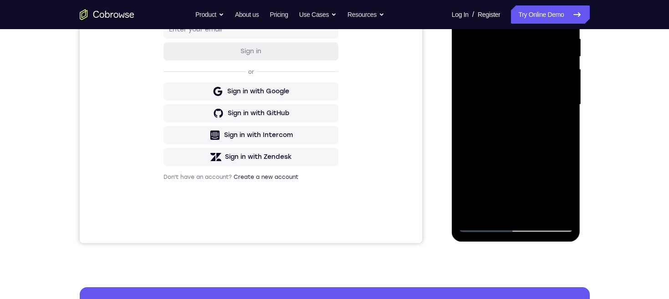
click at [560, 124] on div at bounding box center [515, 104] width 115 height 255
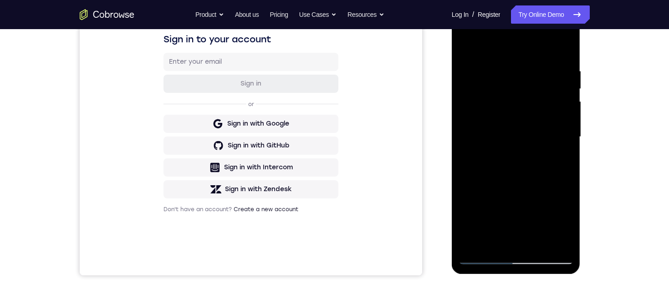
scroll to position [145, 0]
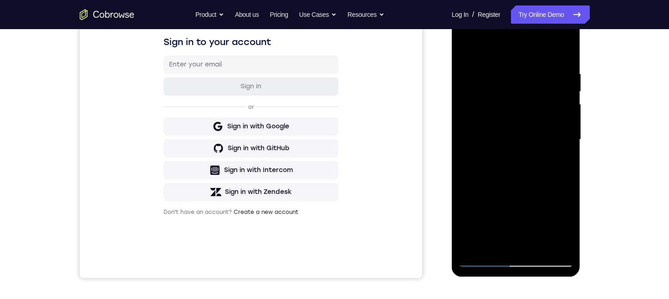
click at [462, 48] on div at bounding box center [515, 139] width 115 height 255
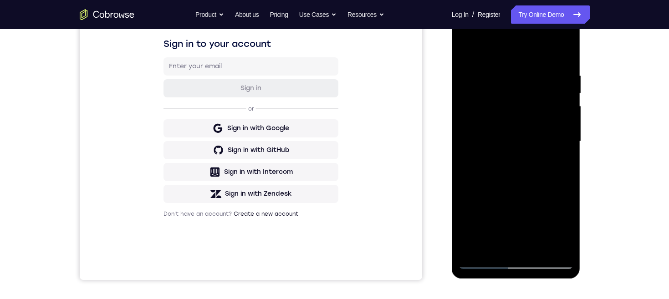
click at [467, 47] on div at bounding box center [515, 141] width 115 height 255
click at [496, 248] on div at bounding box center [515, 141] width 115 height 255
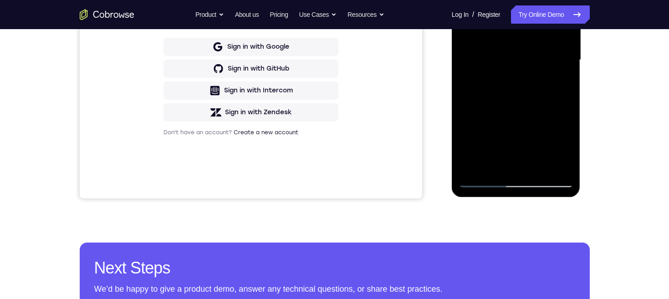
scroll to position [167, 0]
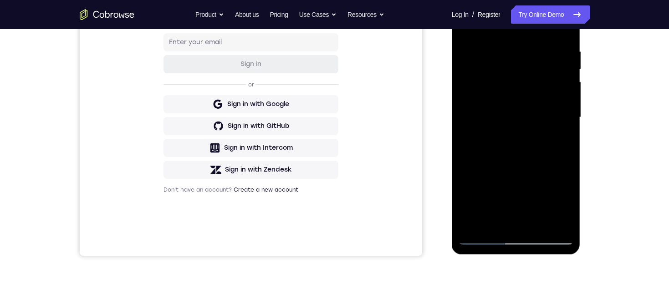
click at [564, 213] on div at bounding box center [515, 117] width 115 height 255
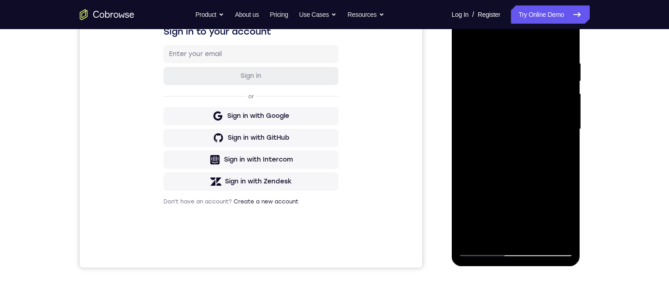
scroll to position [138, 0]
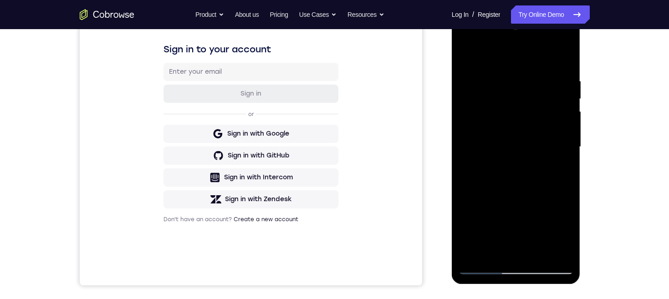
click at [563, 112] on div at bounding box center [515, 147] width 115 height 255
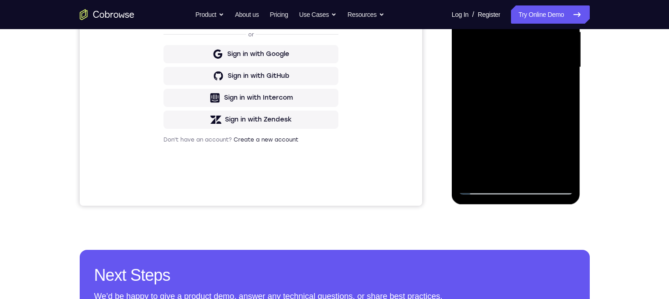
scroll to position [173, 0]
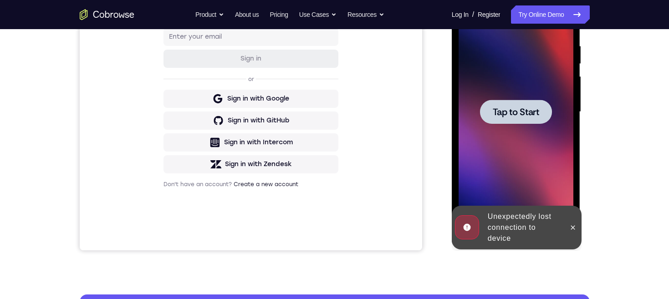
click at [533, 115] on span "Tap to Start" at bounding box center [515, 111] width 46 height 9
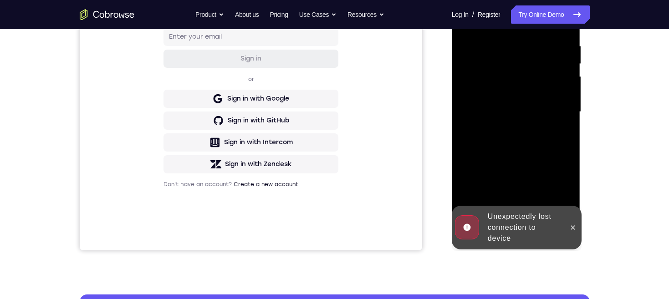
scroll to position [230, 0]
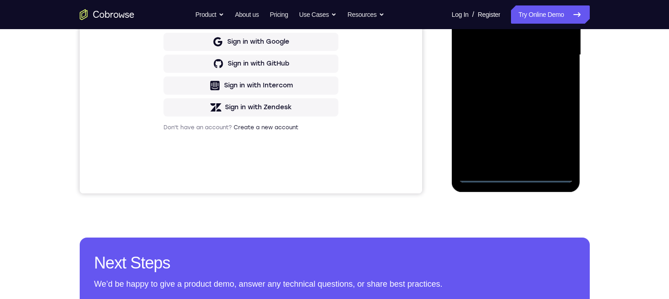
click at [513, 175] on div at bounding box center [515, 55] width 115 height 255
click at [557, 137] on div at bounding box center [515, 55] width 115 height 255
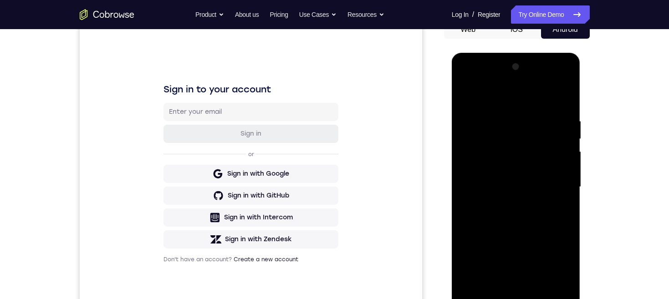
scroll to position [119, 0]
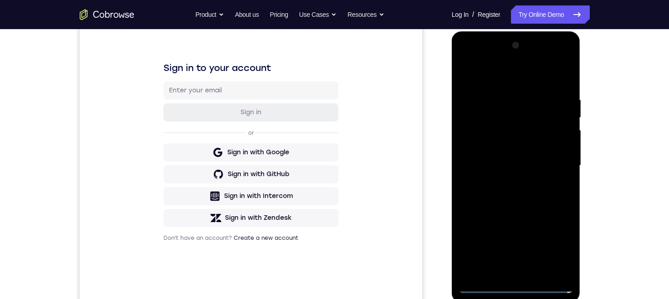
click at [524, 76] on div at bounding box center [515, 165] width 115 height 255
click at [553, 161] on div at bounding box center [515, 165] width 115 height 255
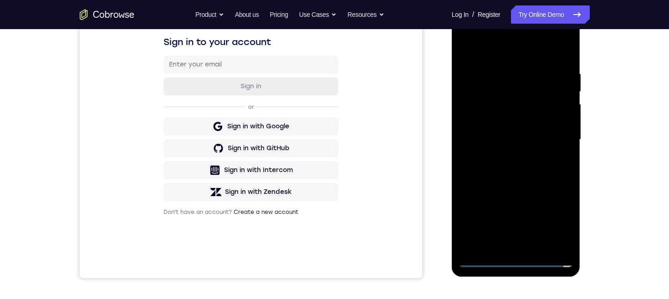
click at [506, 157] on div at bounding box center [515, 139] width 115 height 255
click at [548, 132] on div at bounding box center [515, 139] width 115 height 255
click at [513, 123] on div at bounding box center [515, 139] width 115 height 255
click at [509, 140] on div at bounding box center [515, 139] width 115 height 255
click at [539, 173] on div at bounding box center [515, 139] width 115 height 255
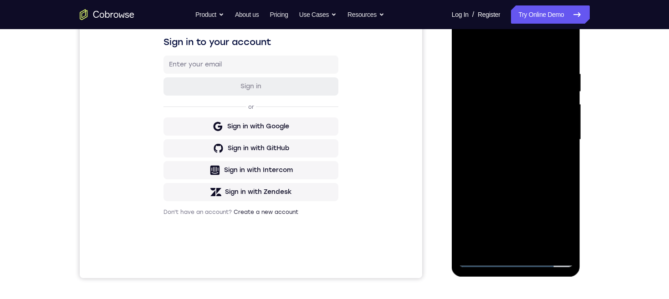
click at [524, 170] on div at bounding box center [515, 139] width 115 height 255
click at [524, 164] on div at bounding box center [515, 139] width 115 height 255
click at [538, 160] on div at bounding box center [515, 139] width 115 height 255
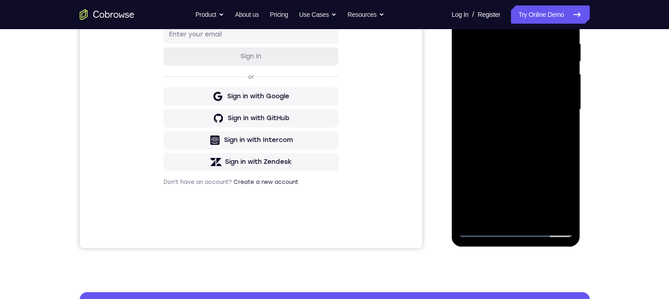
click at [539, 214] on div at bounding box center [515, 109] width 115 height 255
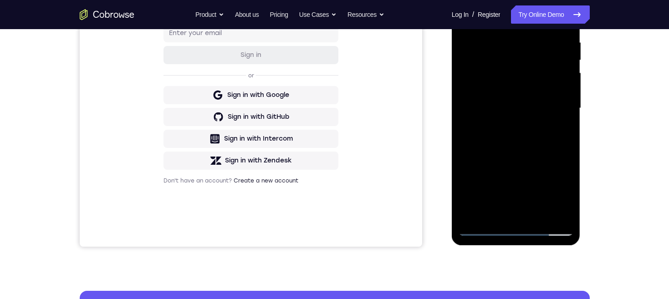
click at [536, 215] on div at bounding box center [515, 108] width 115 height 255
click at [534, 160] on div at bounding box center [515, 108] width 115 height 255
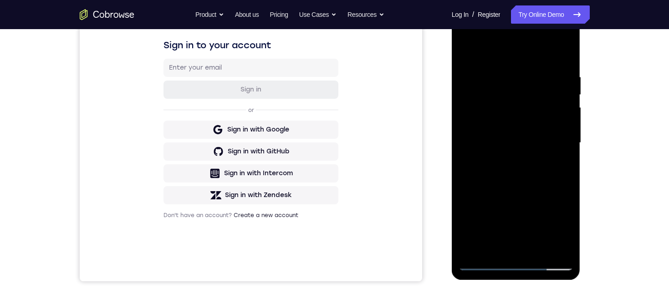
click at [468, 53] on div at bounding box center [515, 142] width 115 height 255
click at [524, 117] on div at bounding box center [515, 142] width 115 height 255
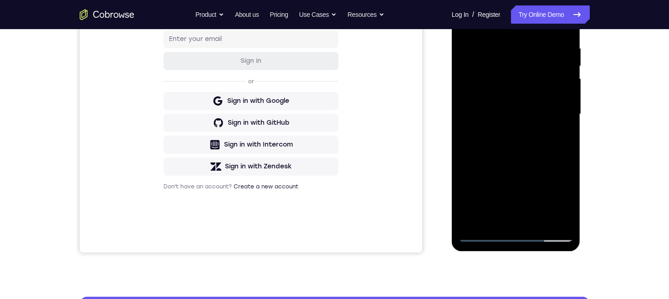
click at [507, 215] on div at bounding box center [515, 114] width 115 height 255
click at [560, 133] on div at bounding box center [515, 114] width 115 height 255
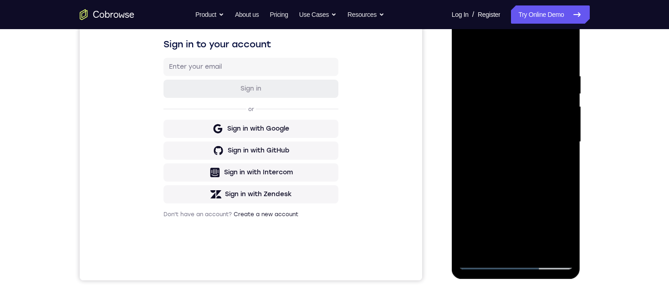
click at [467, 54] on div at bounding box center [515, 142] width 115 height 255
click at [502, 96] on div at bounding box center [515, 142] width 115 height 255
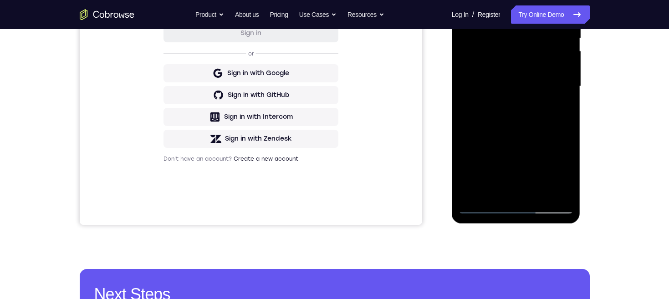
scroll to position [204, 0]
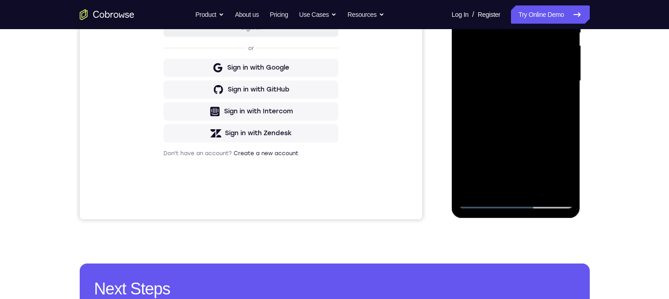
click at [512, 178] on div at bounding box center [515, 81] width 115 height 255
click at [566, 188] on div at bounding box center [515, 81] width 115 height 255
click at [534, 62] on div at bounding box center [515, 81] width 115 height 255
